Goal: Transaction & Acquisition: Purchase product/service

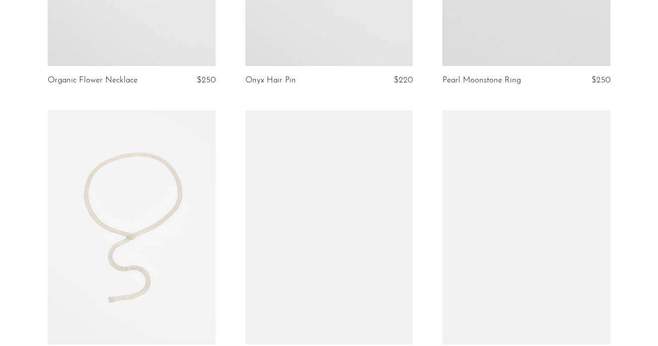
scroll to position [1103, 0]
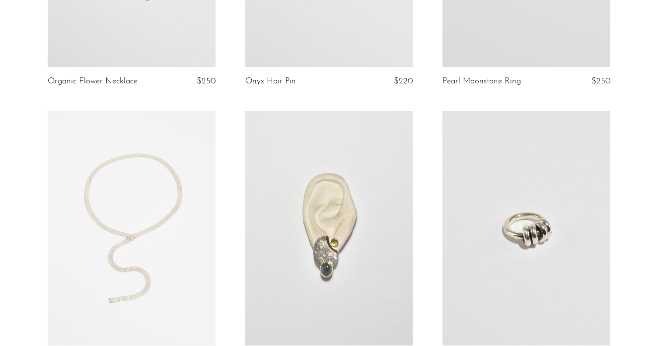
click at [491, 203] on link at bounding box center [525, 228] width 167 height 234
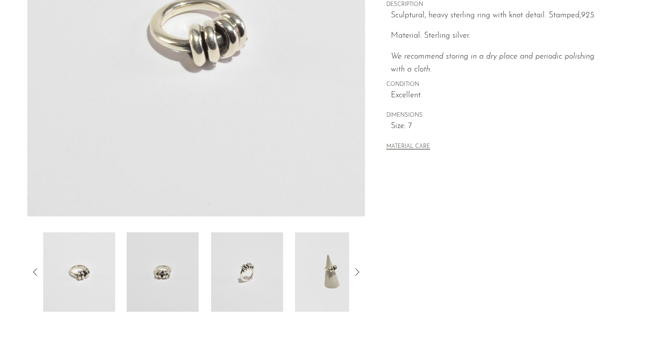
scroll to position [300, 0]
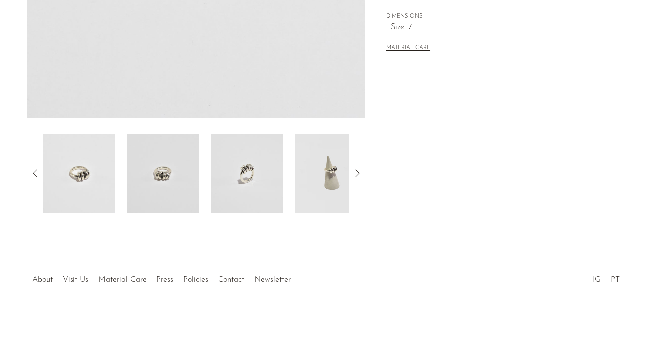
click at [338, 180] on img at bounding box center [331, 173] width 72 height 79
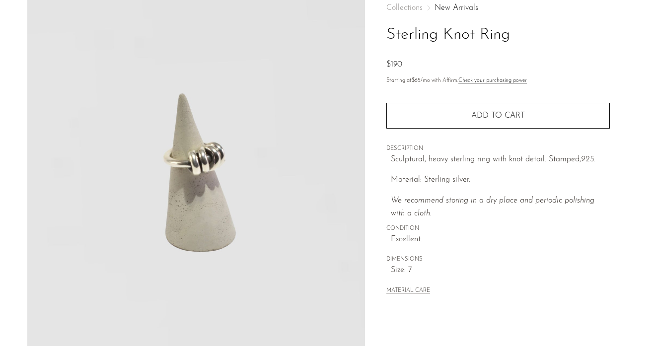
scroll to position [47, 0]
